Goal: Find specific page/section: Find specific page/section

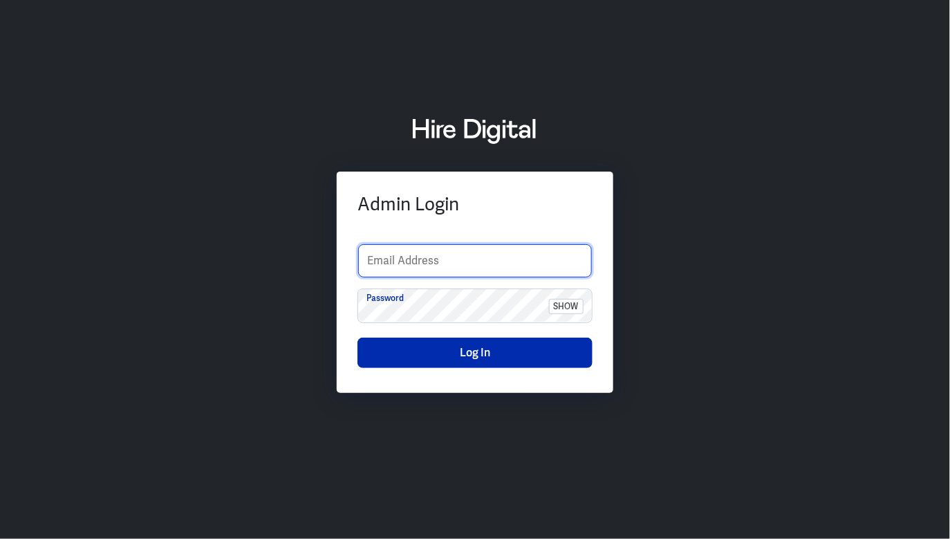
type input "support@content.co"
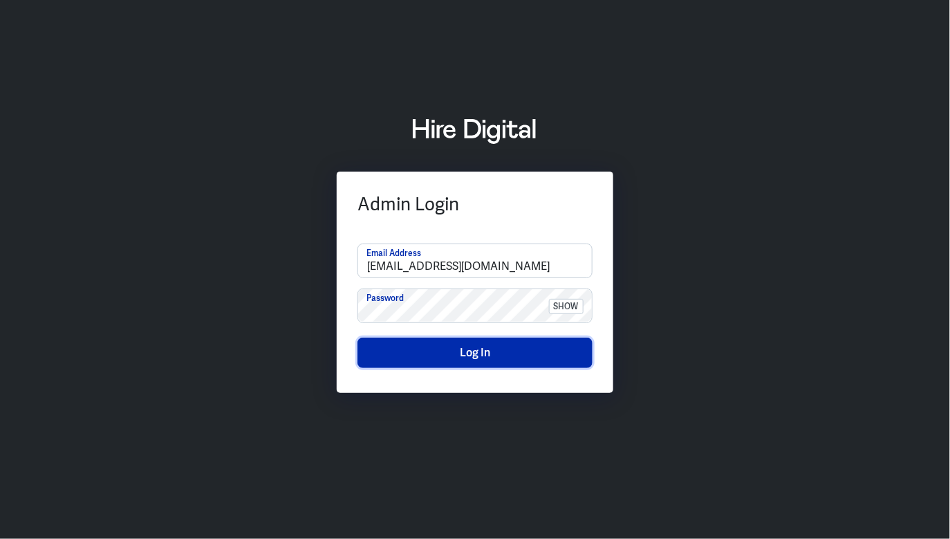
click at [488, 358] on button "Log In" at bounding box center [475, 352] width 235 height 30
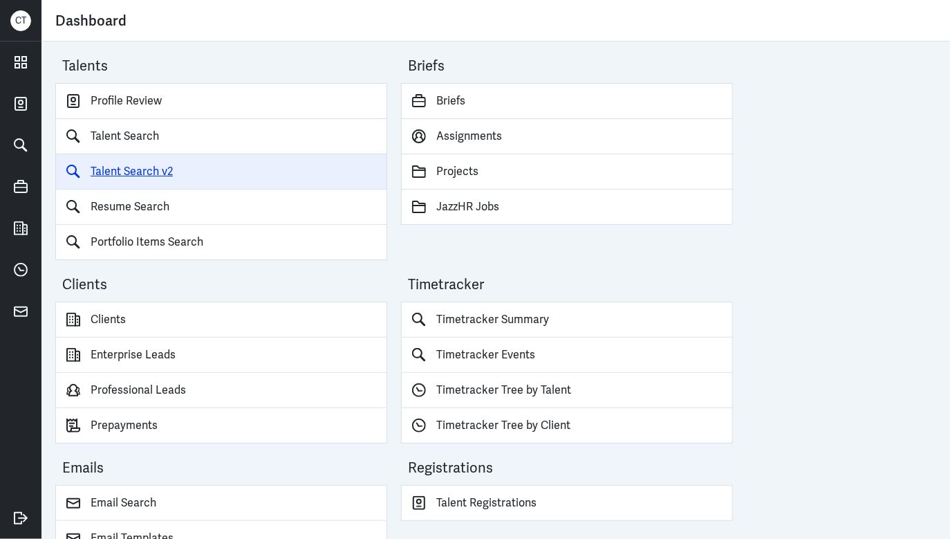
click at [133, 176] on link "Talent Search v2" at bounding box center [221, 171] width 332 height 35
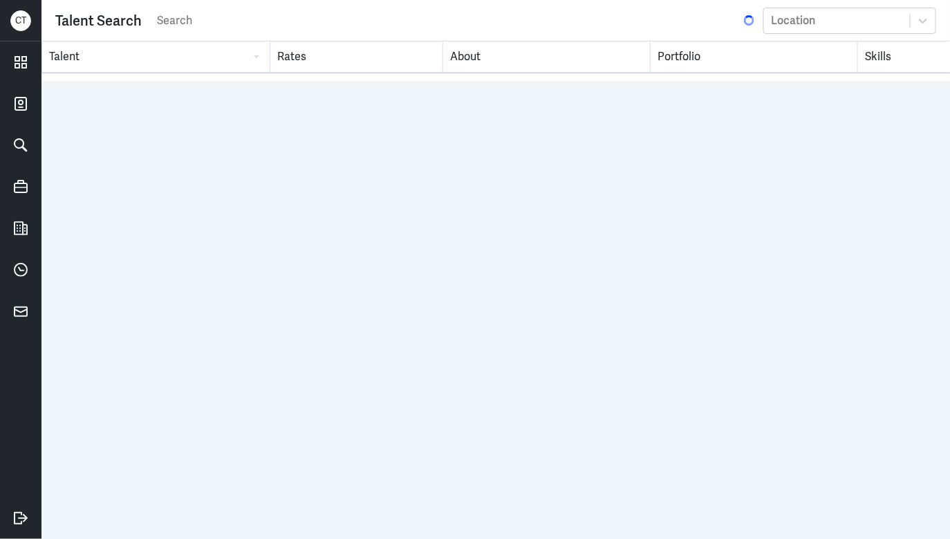
click at [202, 24] on input "search" at bounding box center [449, 20] width 586 height 21
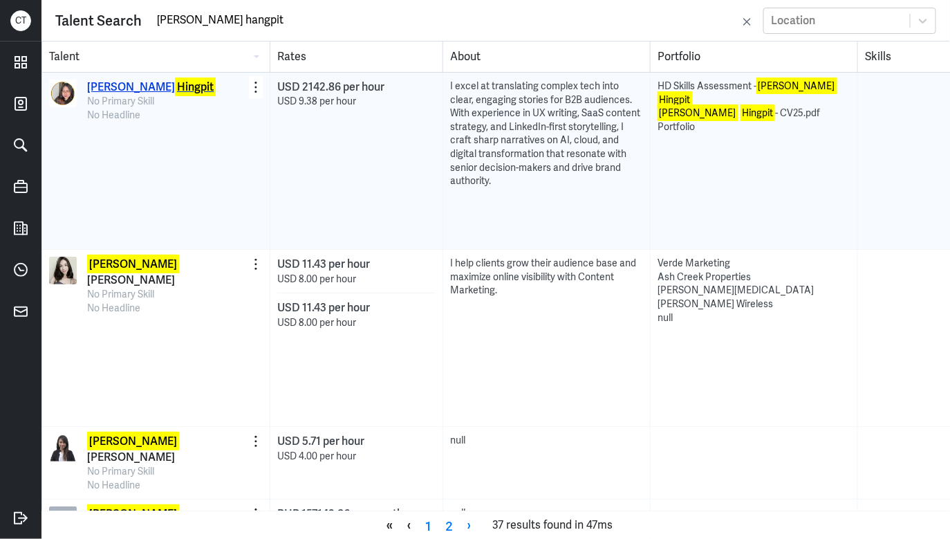
type input "[PERSON_NAME] hangpit"
click at [137, 87] on p "[PERSON_NAME]" at bounding box center [151, 87] width 129 height 15
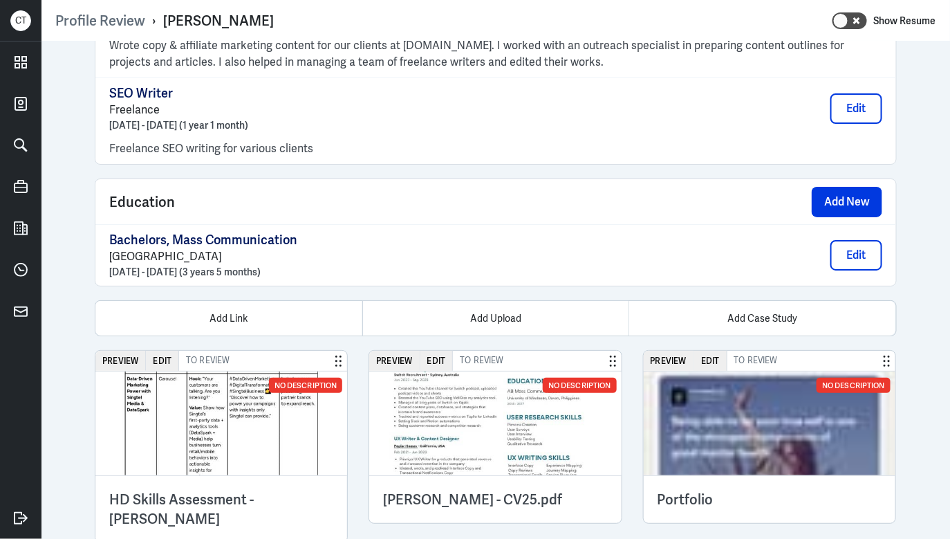
scroll to position [1691, 0]
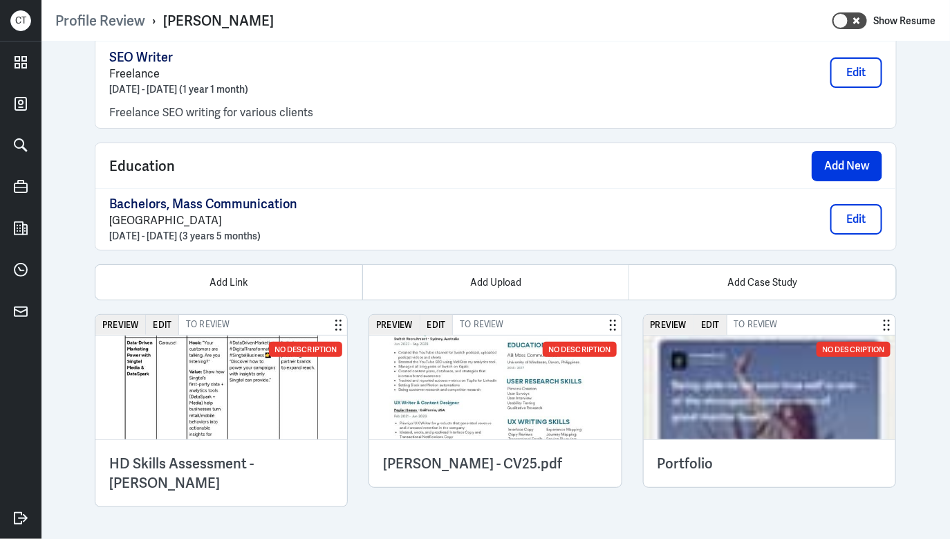
click at [660, 402] on img at bounding box center [770, 387] width 252 height 104
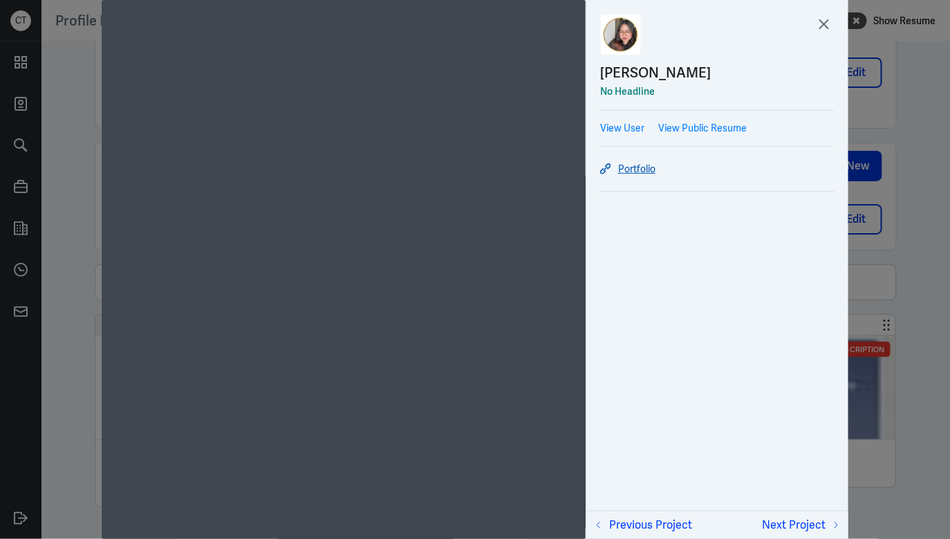
click at [632, 166] on link "Portfolio" at bounding box center [717, 168] width 234 height 17
